Goal: Navigation & Orientation: Find specific page/section

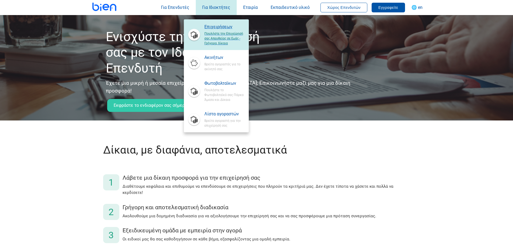
click at [225, 28] on span "Επιχειρήσεων" at bounding box center [225, 27] width 40 height 6
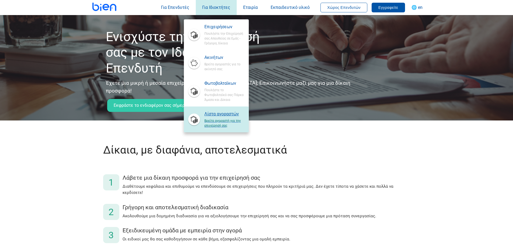
click at [221, 114] on span "Λίστα αγοραστών" at bounding box center [225, 114] width 40 height 6
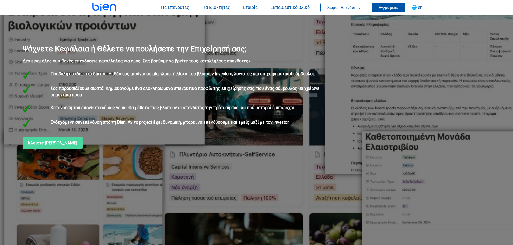
click at [291, 49] on div "Ψάχνετε Κεφάλαια ή Θέλετε να πουλήσετε την Επιχείρησή σας;" at bounding box center [178, 48] width 311 height 9
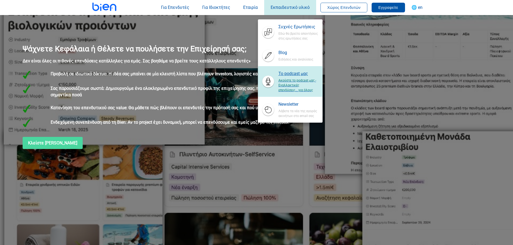
click at [297, 74] on span "To podcast μας" at bounding box center [299, 74] width 40 height 6
